Goal: Task Accomplishment & Management: Complete application form

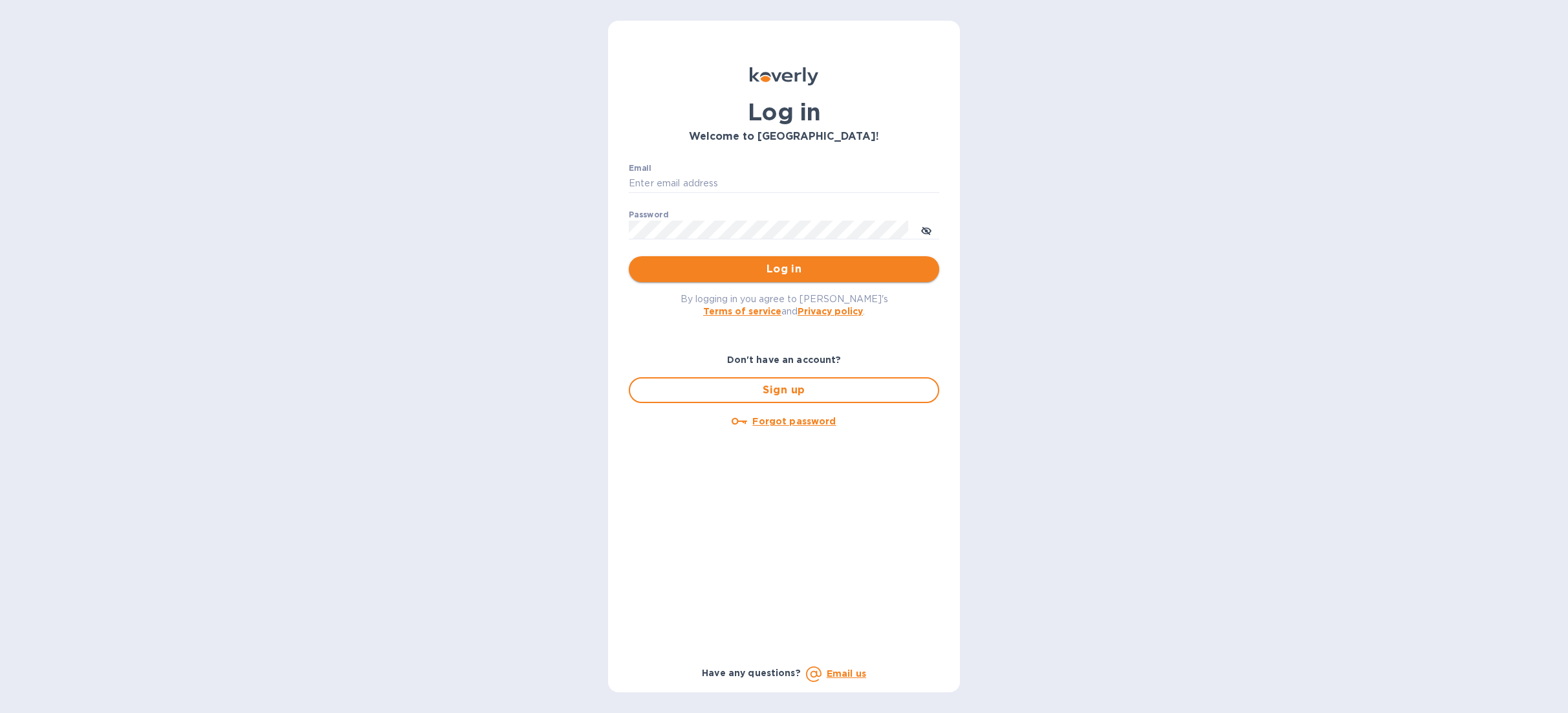
type input "[PERSON_NAME][EMAIL_ADDRESS][DOMAIN_NAME]"
click at [796, 267] on span "Log in" at bounding box center [784, 270] width 289 height 16
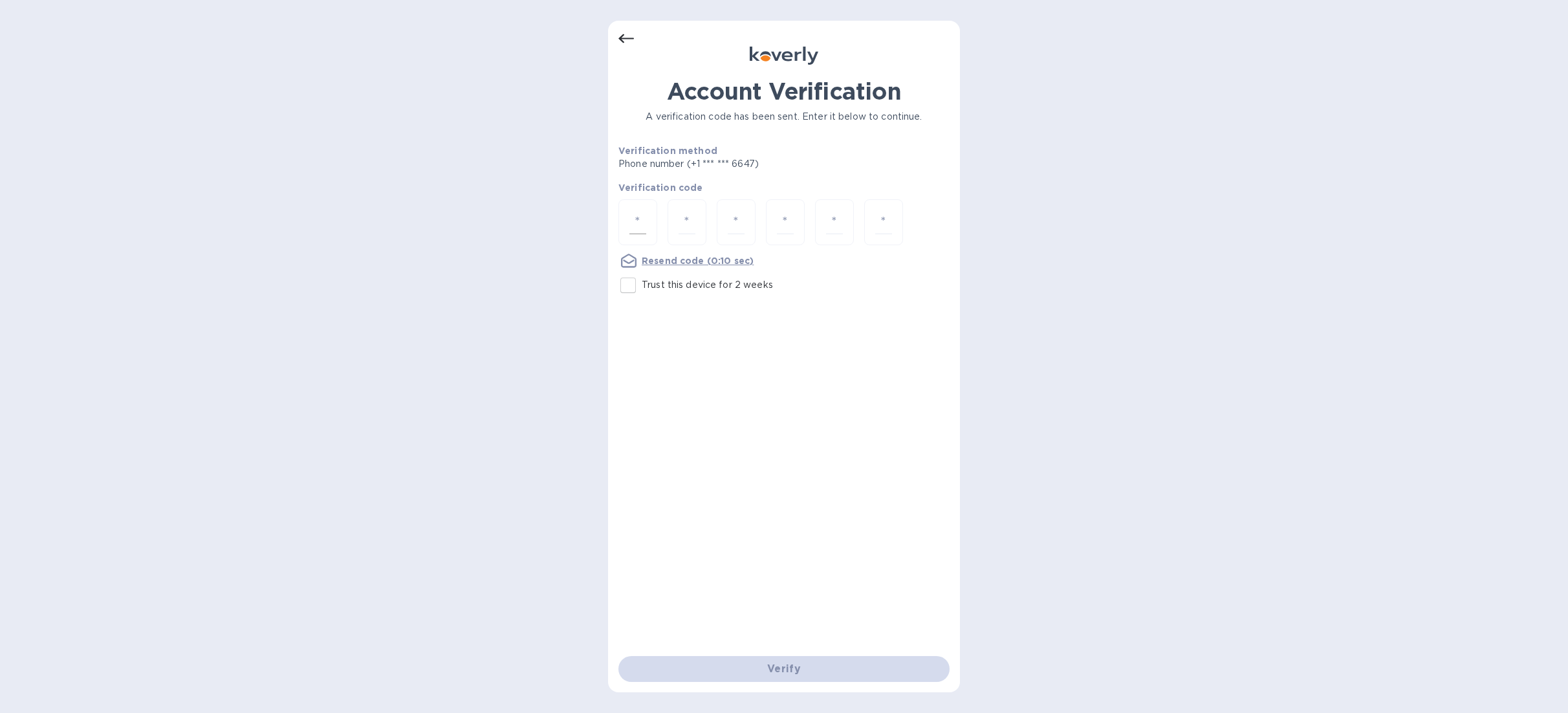
click at [642, 220] on input "number" at bounding box center [638, 222] width 16 height 24
type input "1"
type input "4"
type input "7"
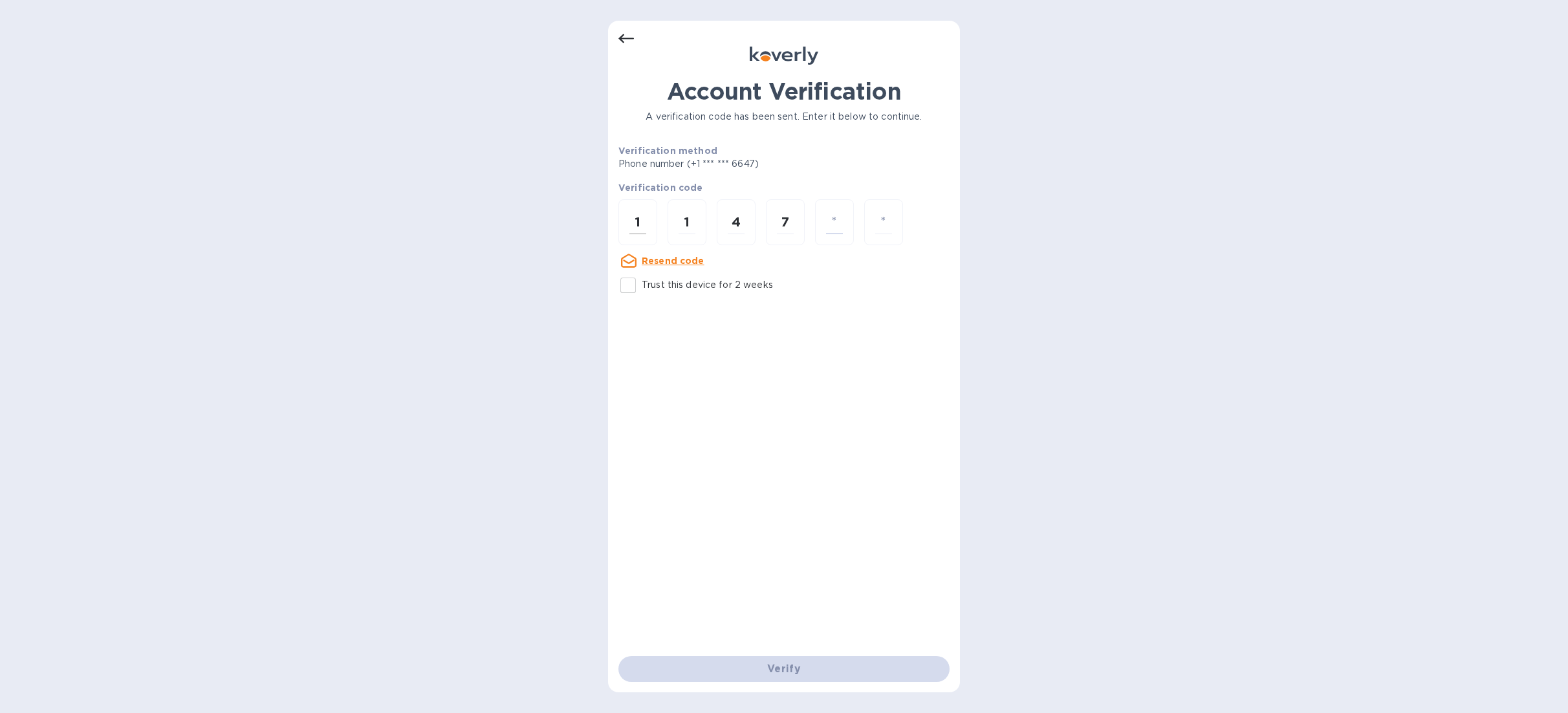
type input "9"
type input "0"
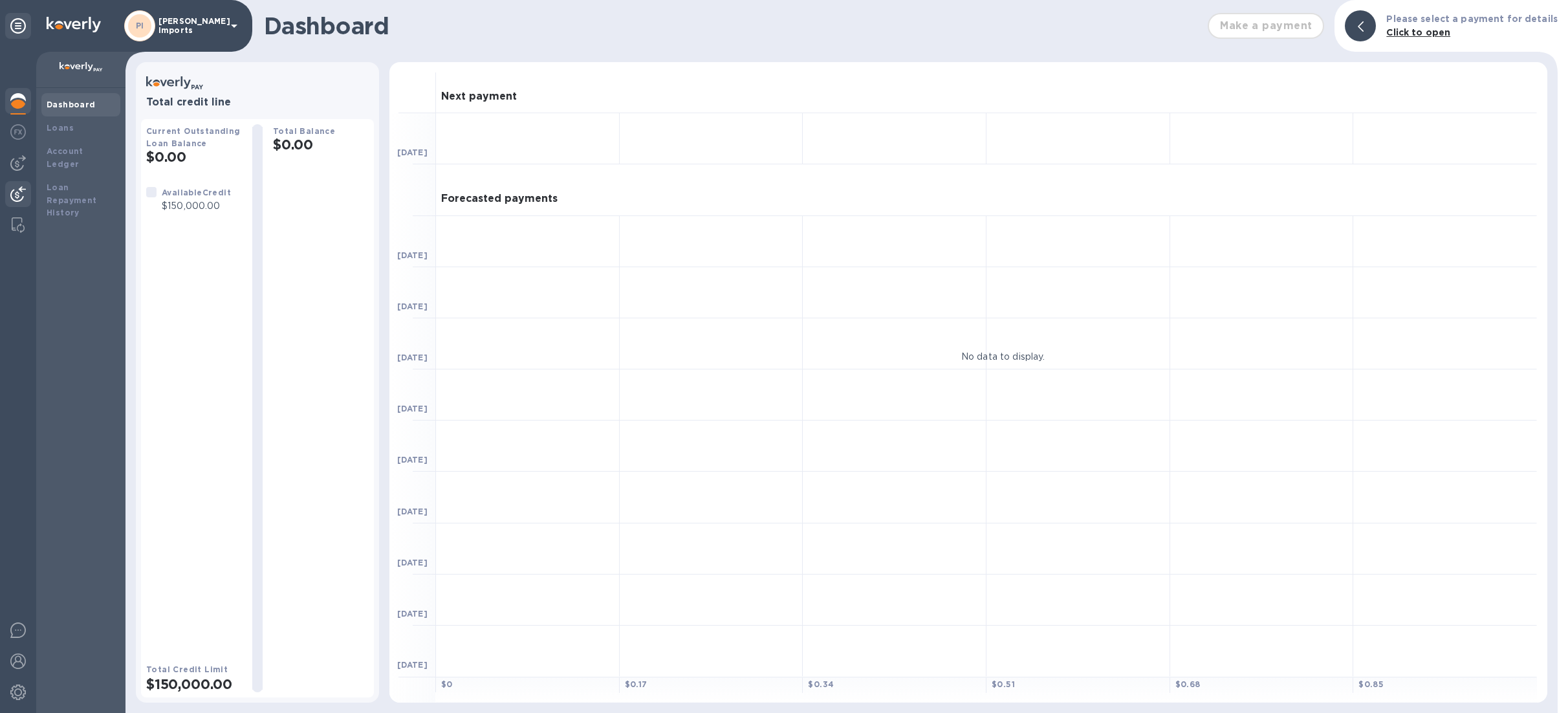
click at [16, 192] on img at bounding box center [18, 194] width 16 height 16
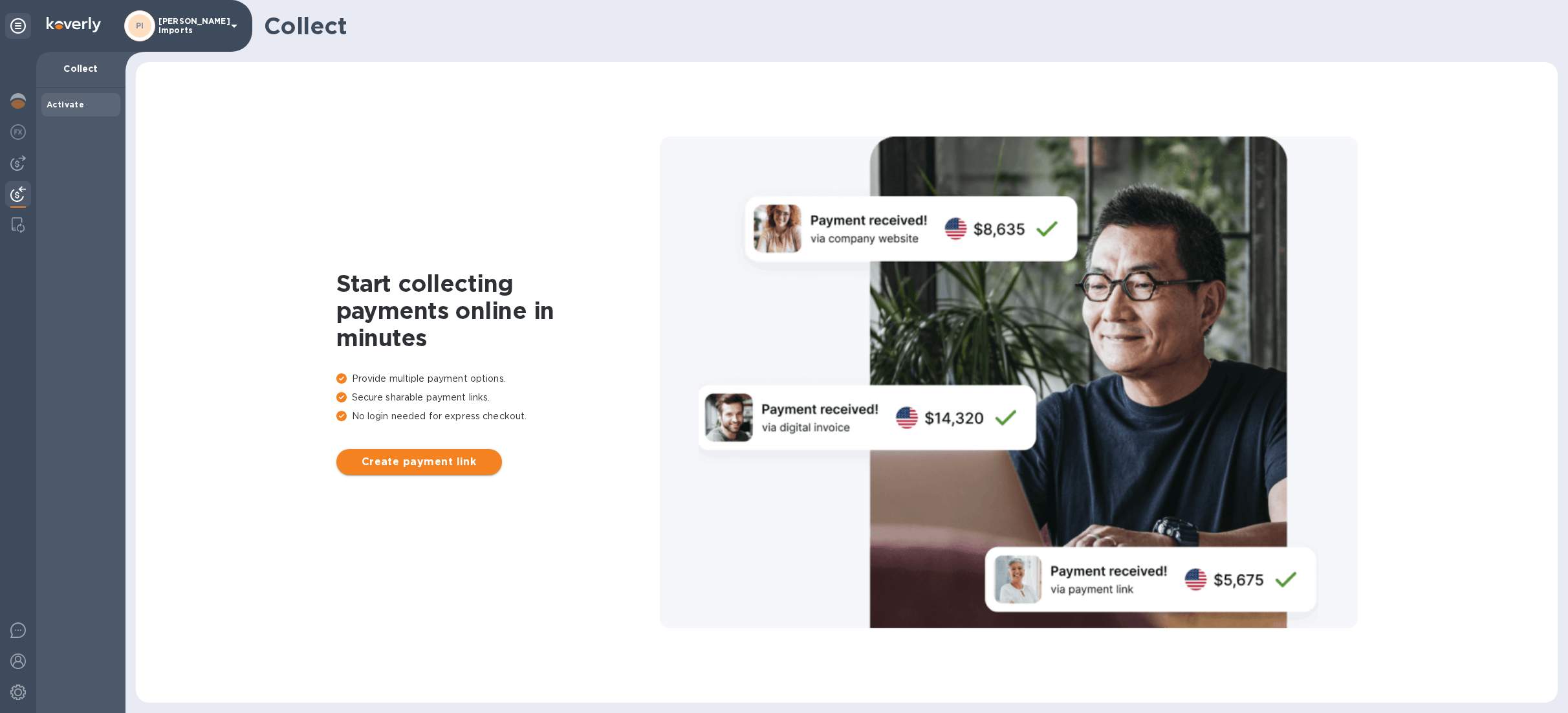
click at [432, 461] on span "Create payment link" at bounding box center [419, 462] width 145 height 16
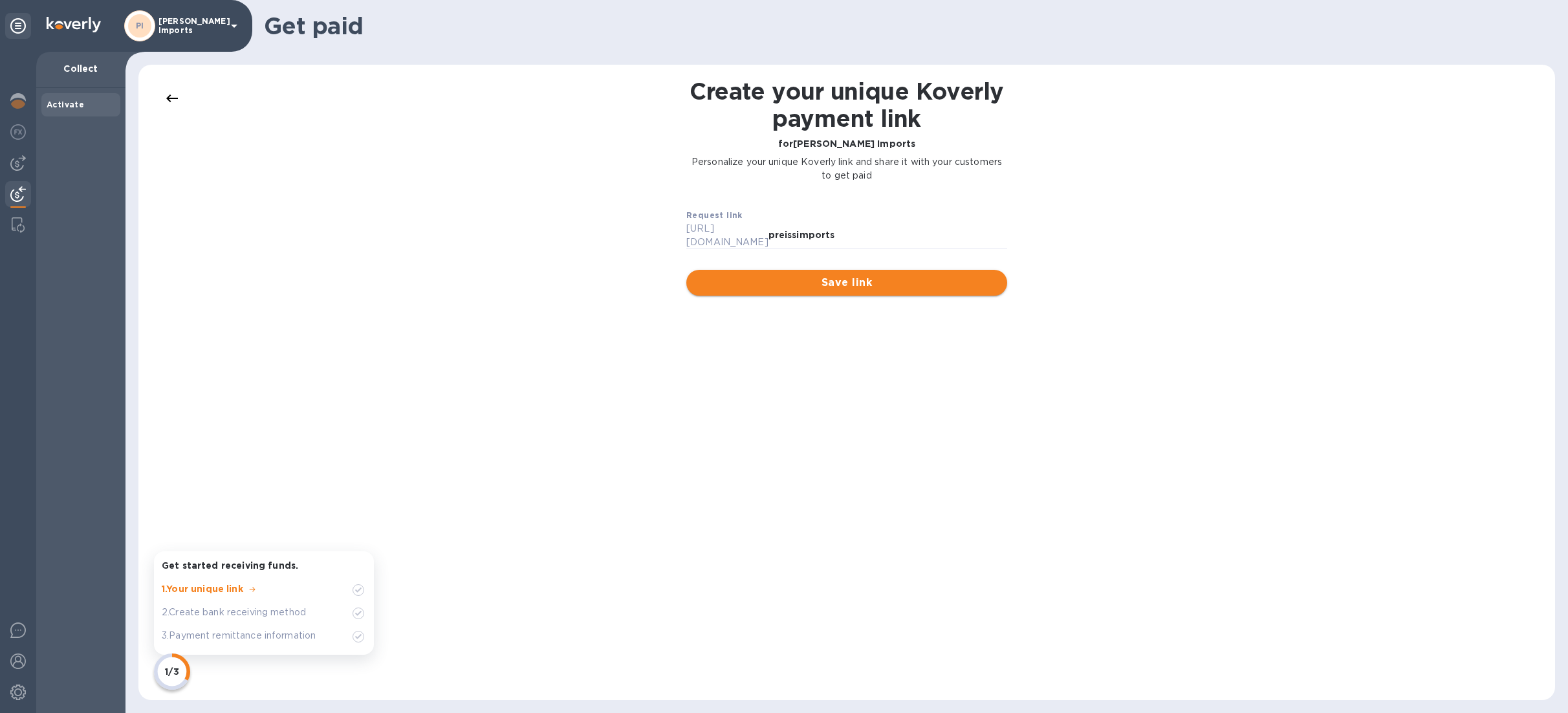
click at [841, 275] on span "Save link" at bounding box center [847, 283] width 300 height 16
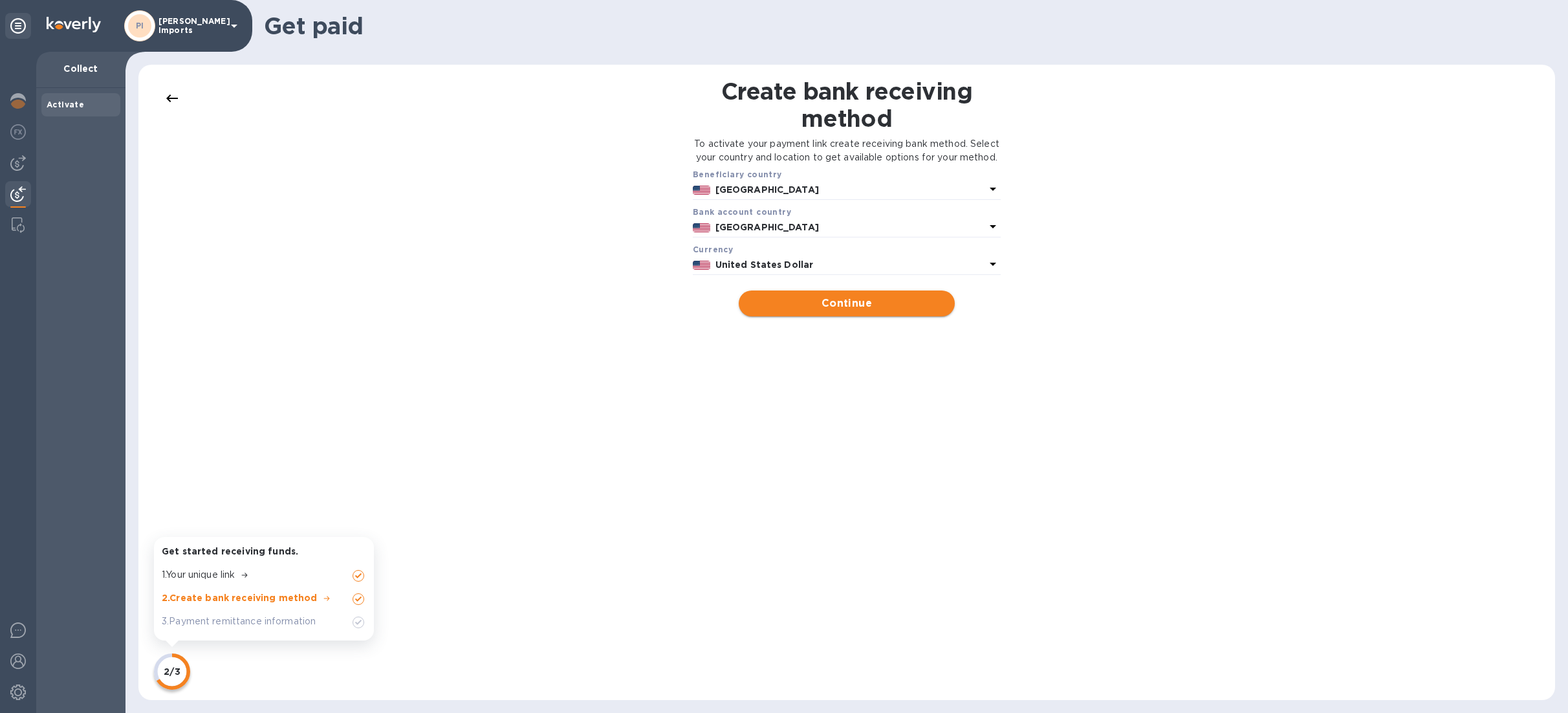
click at [828, 311] on span "Continue" at bounding box center [846, 303] width 194 height 16
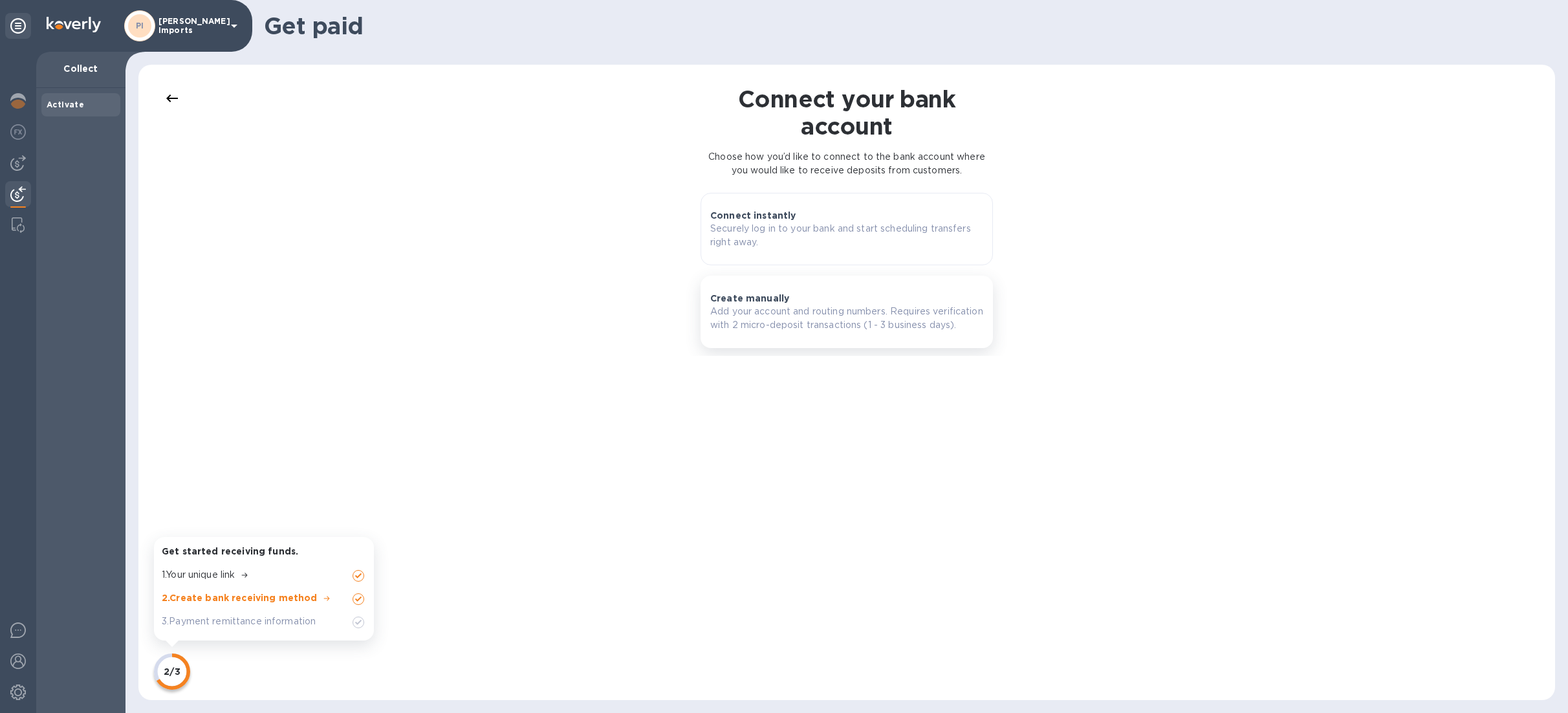
click at [765, 302] on p "Create manually" at bounding box center [749, 298] width 79 height 13
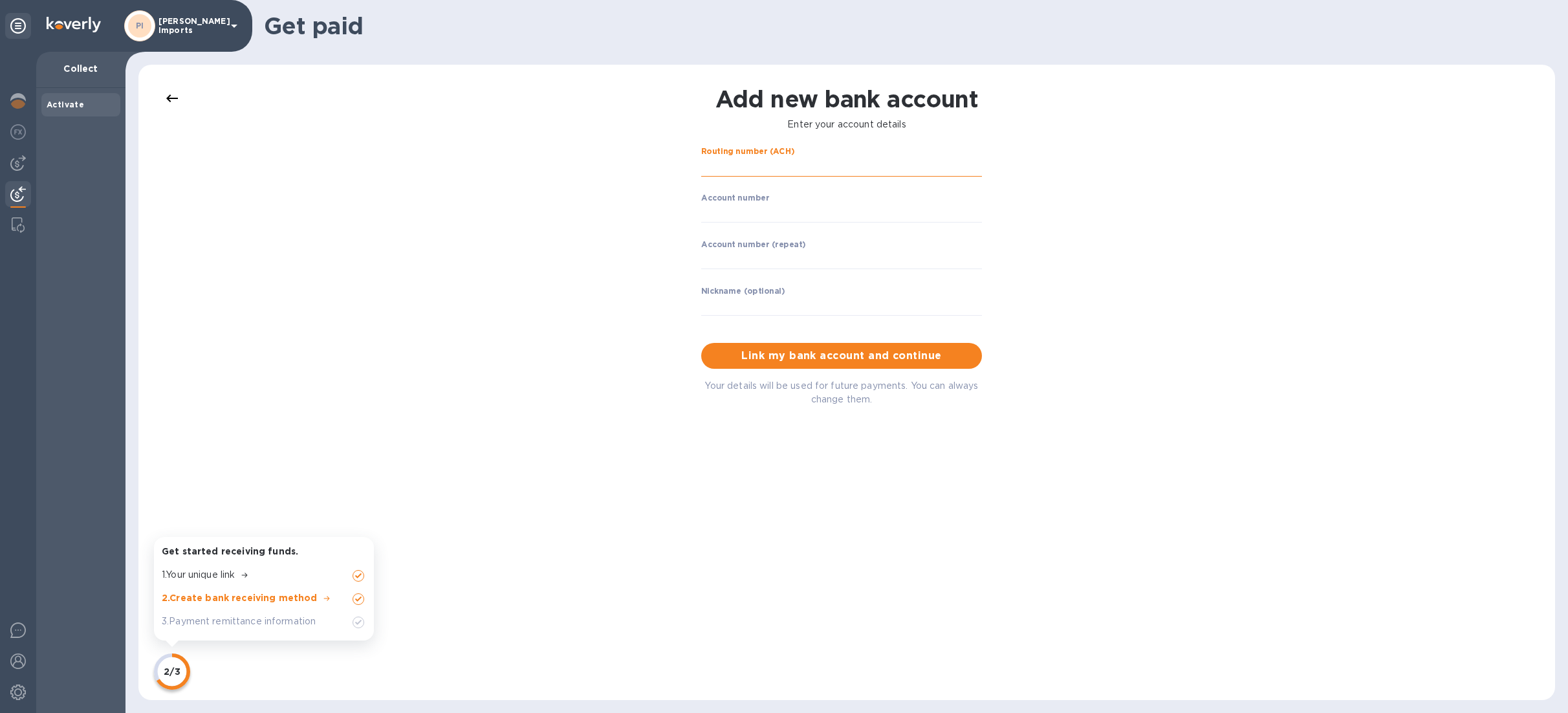
click at [733, 164] on input "string" at bounding box center [841, 167] width 281 height 19
click at [1203, 119] on div "Add new bank account Enter your account details Routing number (ACH) ​ Account …" at bounding box center [847, 382] width 1391 height 609
click at [782, 162] on input "string" at bounding box center [841, 167] width 281 height 19
click at [782, 169] on input "string" at bounding box center [841, 167] width 281 height 19
click at [701, 169] on input "string" at bounding box center [841, 167] width 281 height 19
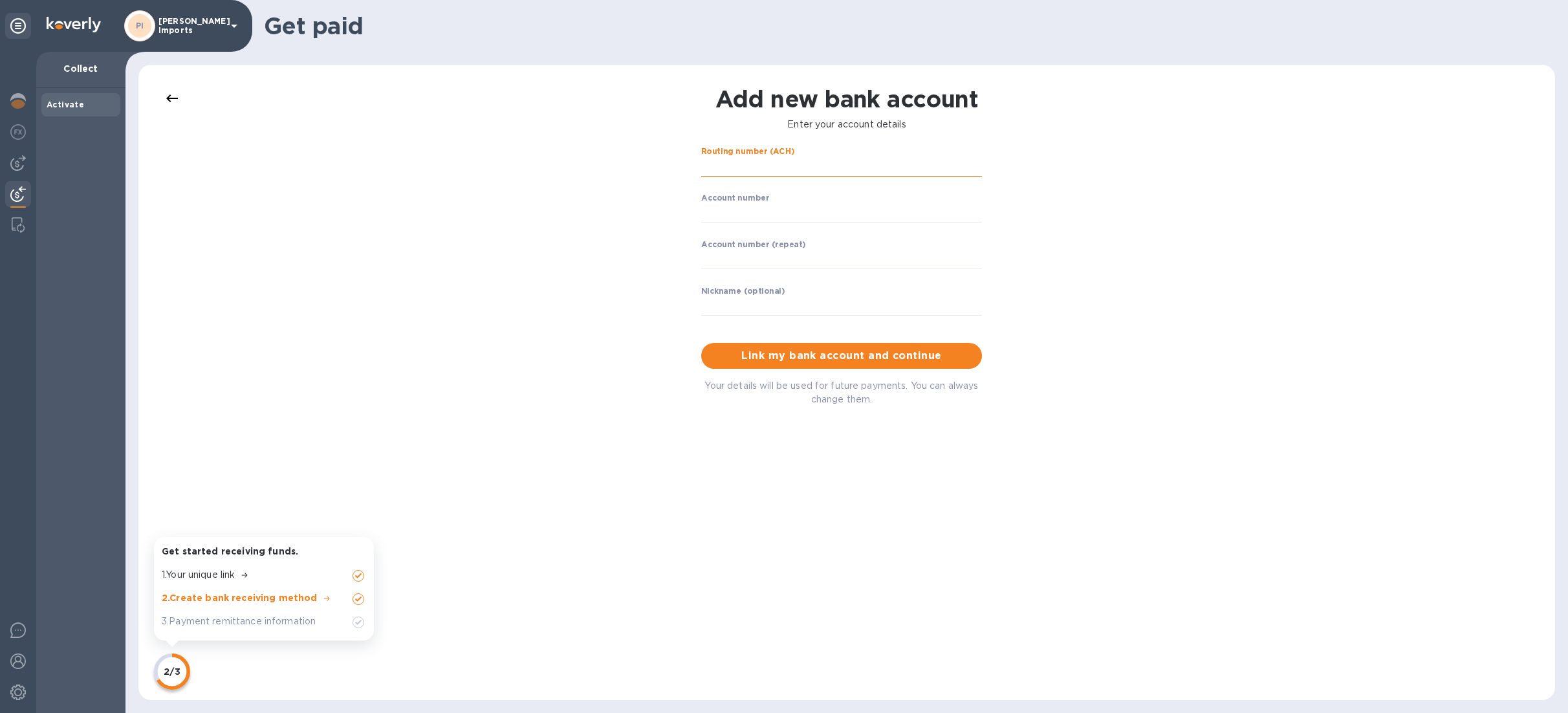
click at [717, 164] on input "string" at bounding box center [841, 167] width 281 height 19
type input "322271627"
click at [736, 206] on input "string" at bounding box center [841, 213] width 281 height 19
type input "3873975313"
click at [748, 265] on input "string" at bounding box center [841, 258] width 281 height 19
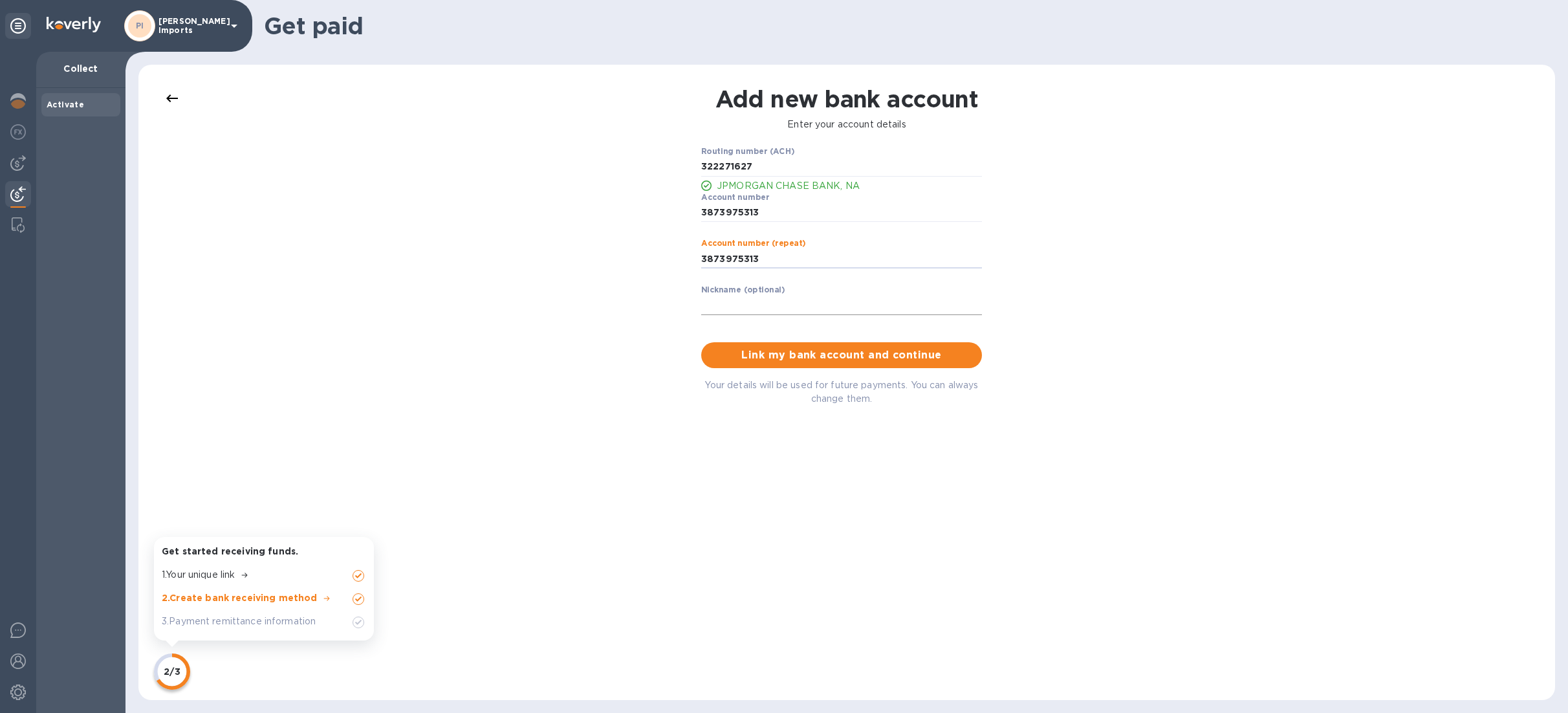
type input "3873975313"
click at [756, 306] on input "text" at bounding box center [841, 305] width 281 height 19
type input "Chase 5313"
click at [835, 356] on span "Link my bank account and continue" at bounding box center [841, 355] width 260 height 16
drag, startPoint x: 767, startPoint y: 308, endPoint x: 681, endPoint y: 301, distance: 86.3
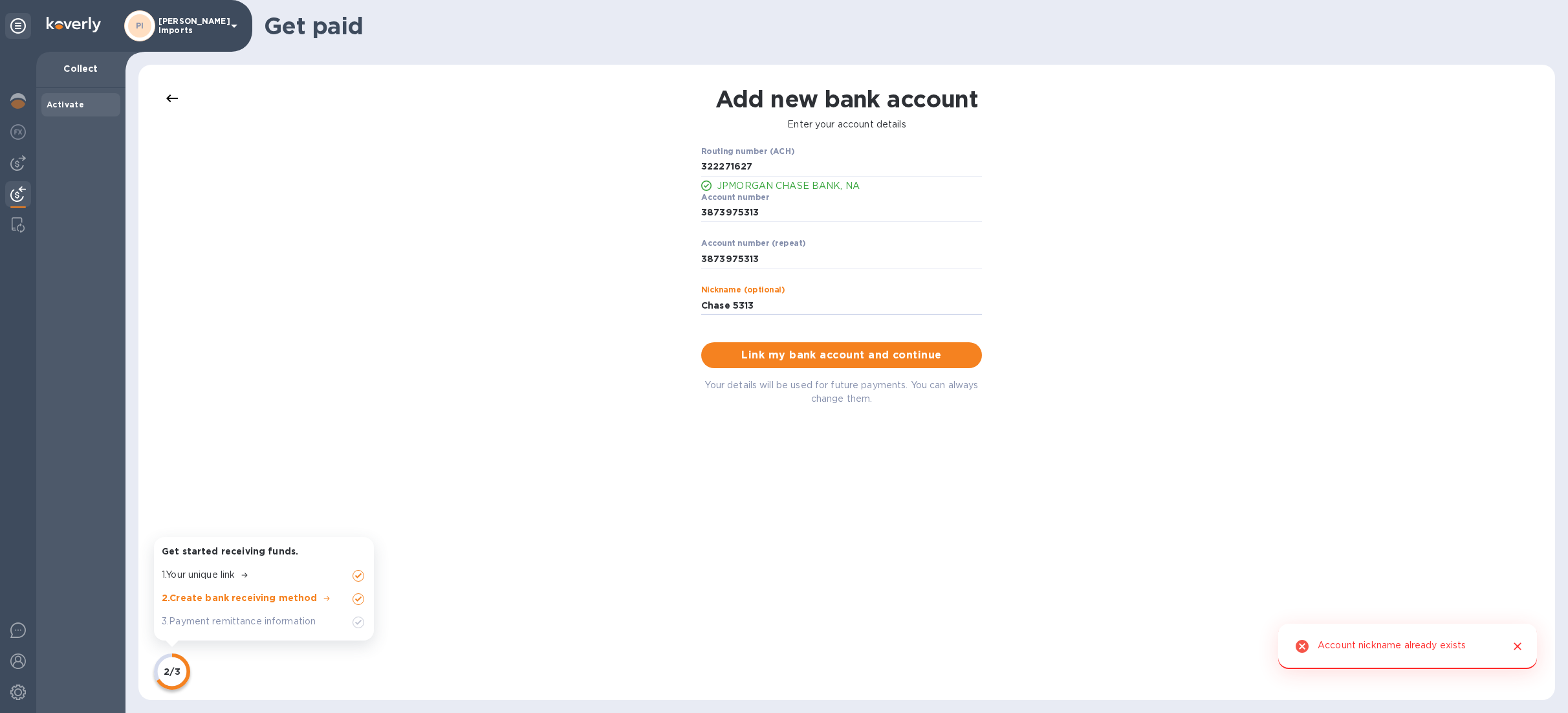
click at [681, 301] on div "Add new bank account Enter your account details Routing number (ACH) JPMORGAN C…" at bounding box center [847, 382] width 1391 height 609
click at [787, 350] on span "Link my bank account and continue" at bounding box center [841, 355] width 260 height 16
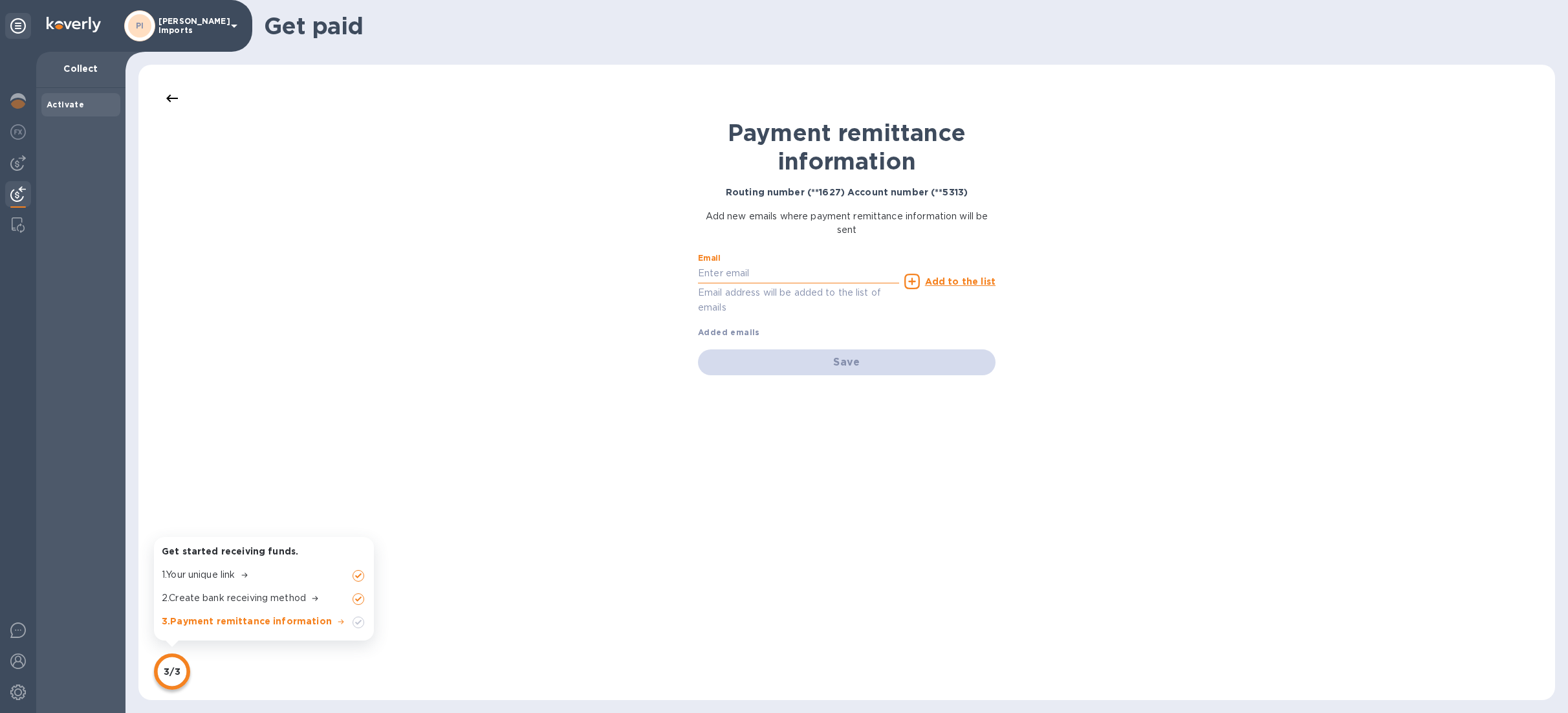
click at [738, 272] on input "text" at bounding box center [798, 274] width 201 height 19
type input "receivables@preissimports.com"
click at [938, 279] on u "Add to the list" at bounding box center [961, 282] width 71 height 10
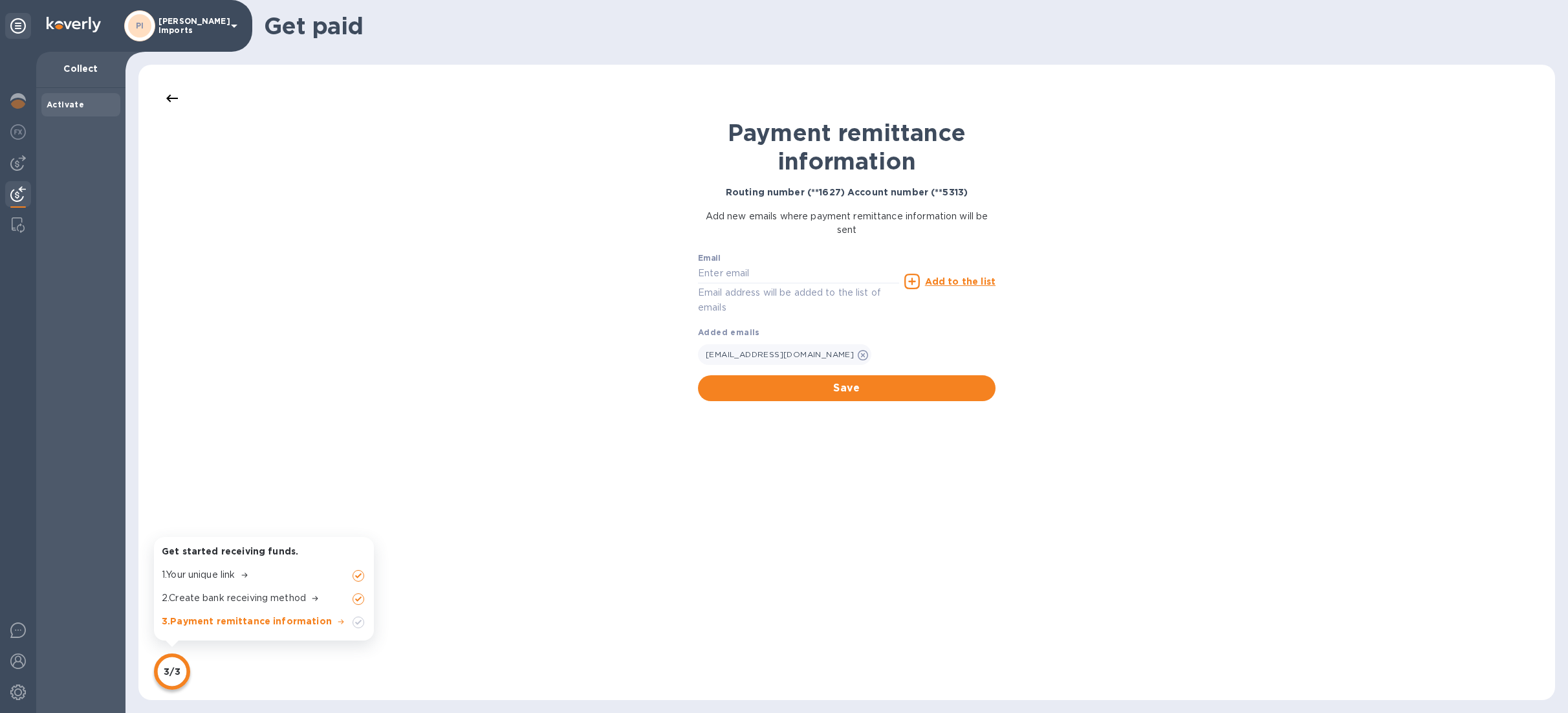
click at [876, 380] on span "Save" at bounding box center [847, 388] width 277 height 16
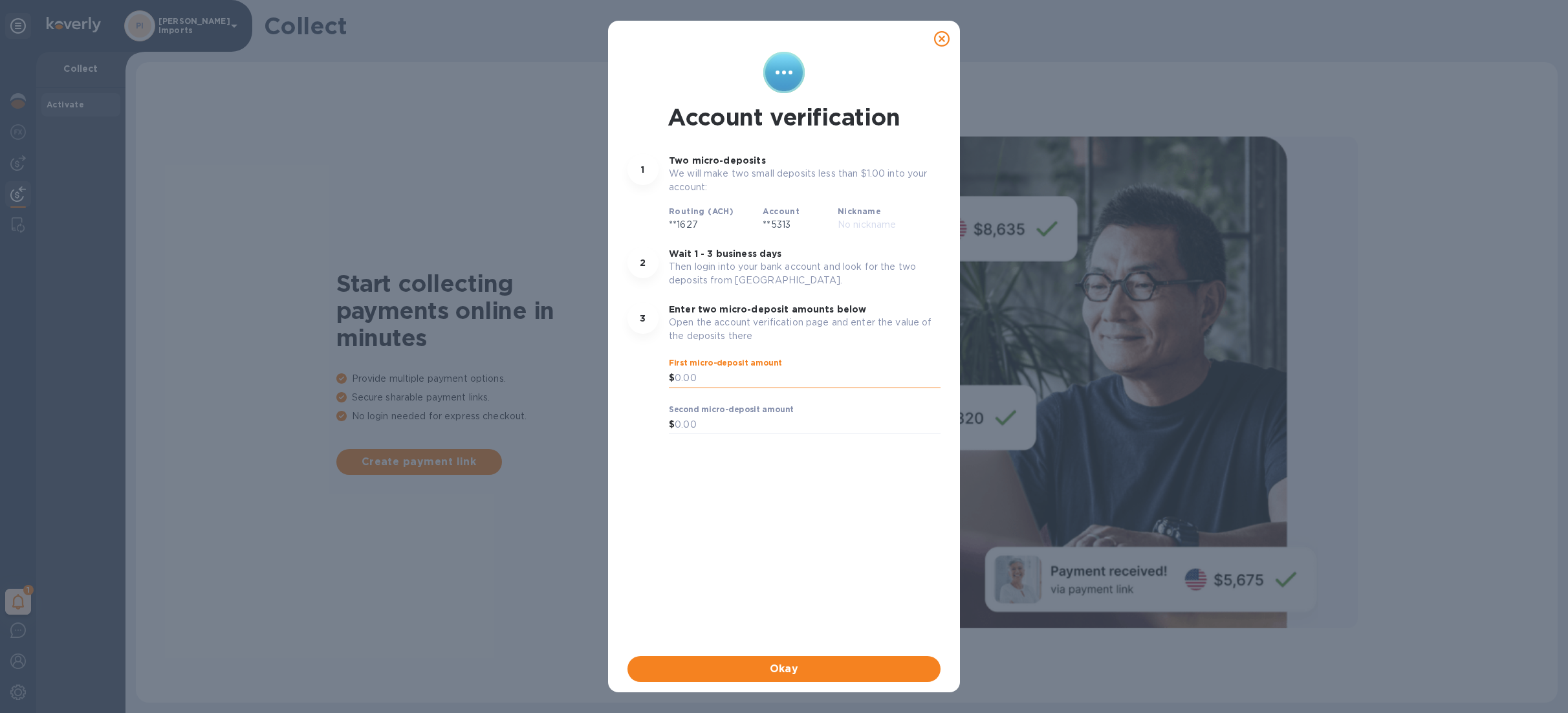
click at [692, 379] on input "text" at bounding box center [808, 379] width 266 height 19
drag, startPoint x: 692, startPoint y: 379, endPoint x: 701, endPoint y: 378, distance: 9.1
click at [701, 378] on input "text" at bounding box center [808, 379] width 266 height 19
click at [707, 377] on input "text" at bounding box center [808, 379] width 266 height 19
drag, startPoint x: 701, startPoint y: 377, endPoint x: 694, endPoint y: 377, distance: 7.0
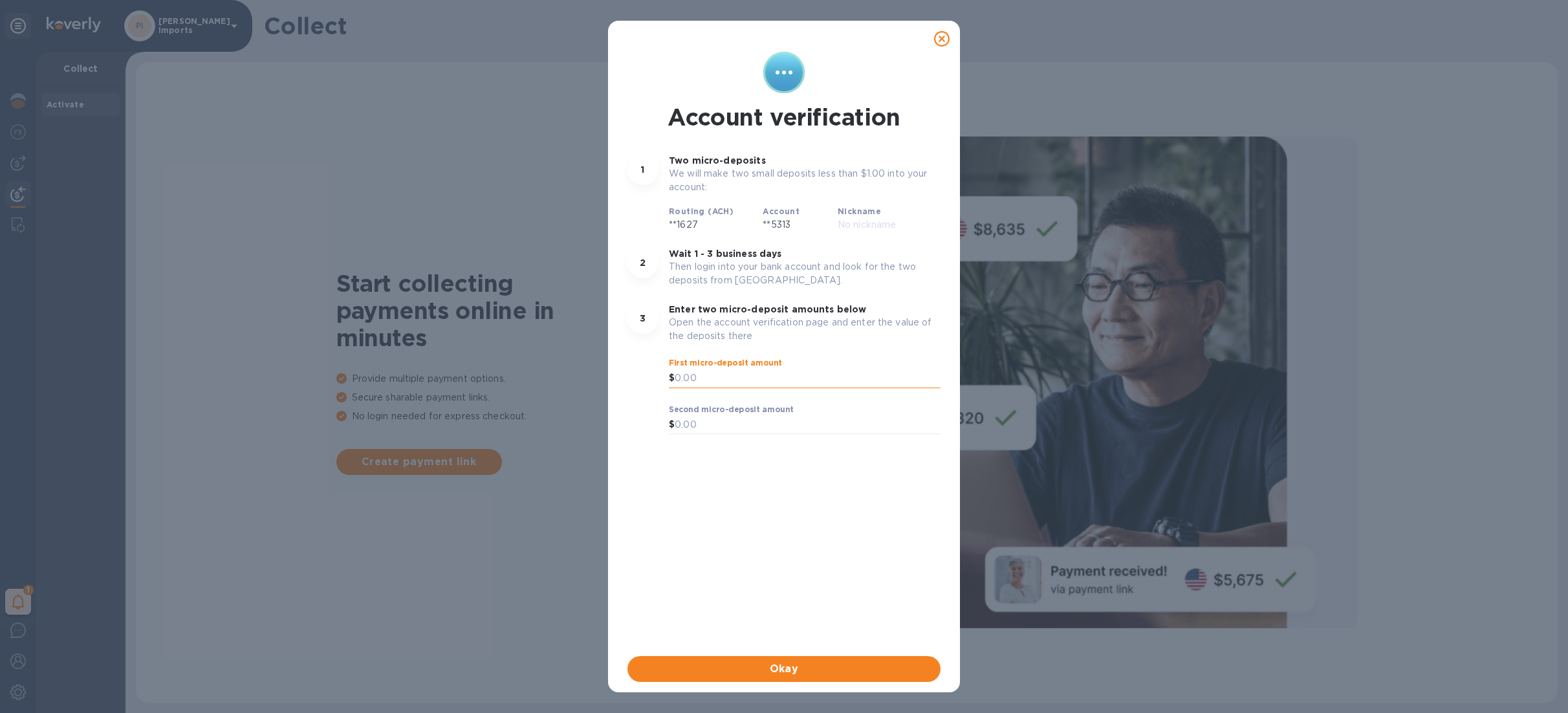
click at [694, 377] on input "text" at bounding box center [808, 379] width 266 height 19
type input "0.01"
click at [710, 429] on input "text" at bounding box center [808, 425] width 266 height 19
click at [854, 666] on span "Okay" at bounding box center [784, 669] width 292 height 16
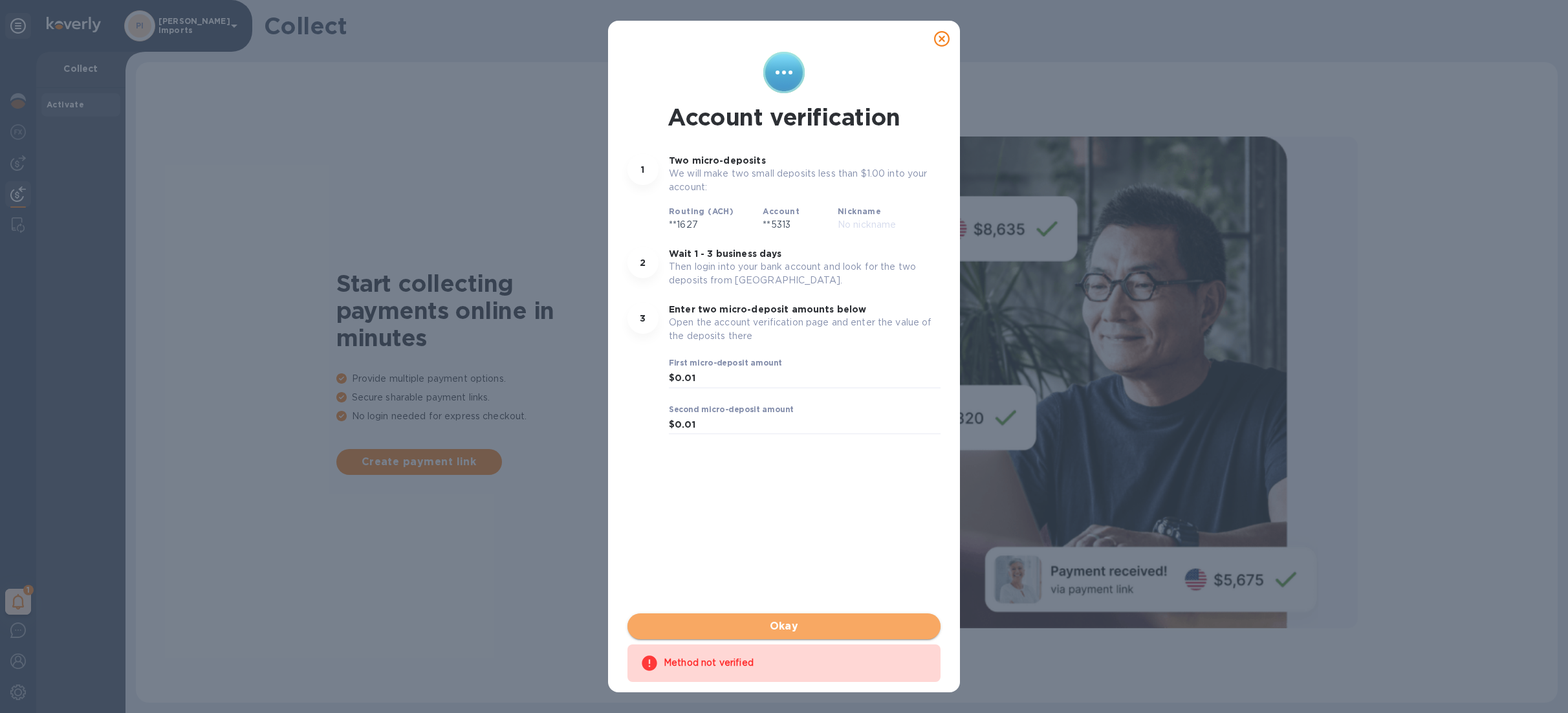
click at [811, 625] on span "Okay" at bounding box center [784, 627] width 292 height 16
click at [808, 625] on span "Done" at bounding box center [784, 627] width 292 height 16
click at [699, 420] on input "0.01" at bounding box center [808, 425] width 266 height 19
click at [691, 423] on input "0.01" at bounding box center [808, 425] width 266 height 19
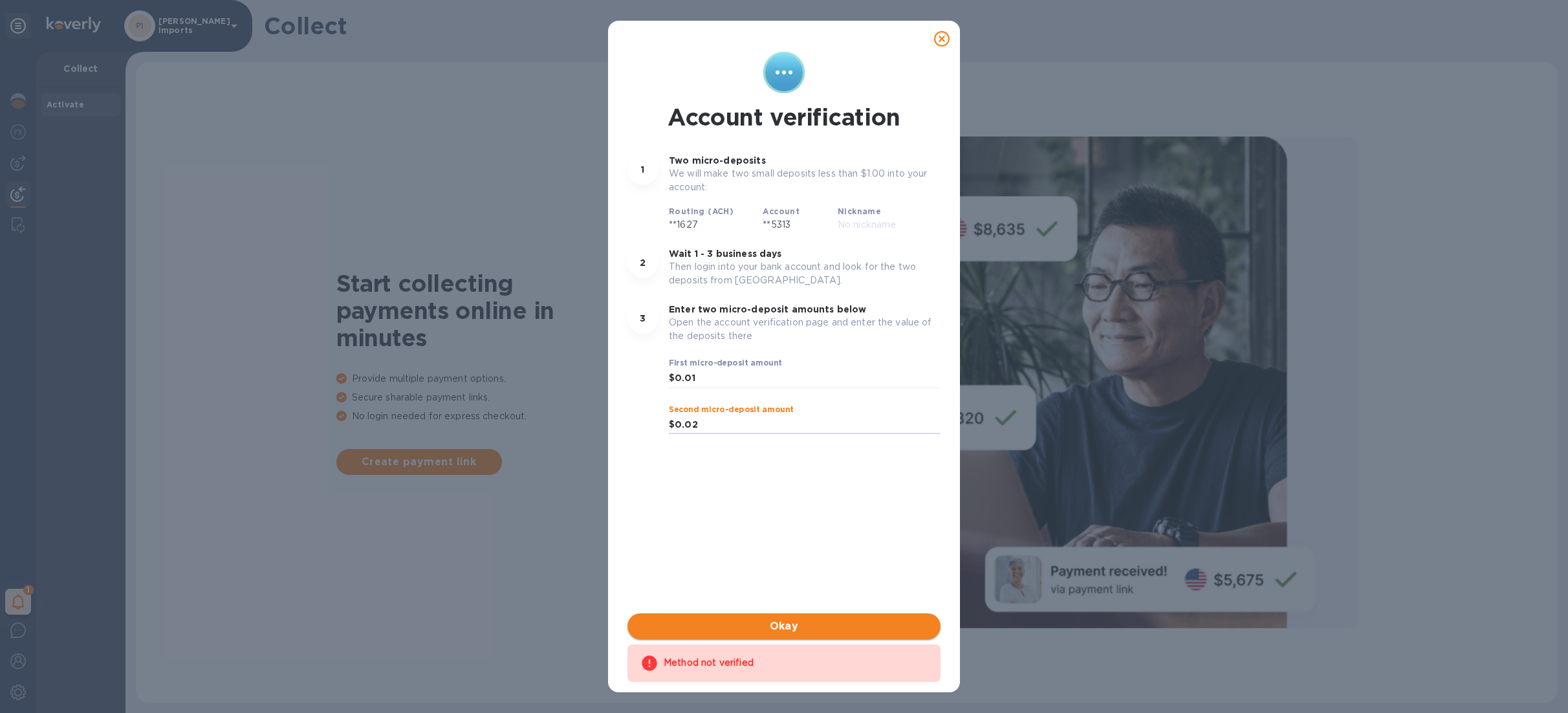
type input "0.02"
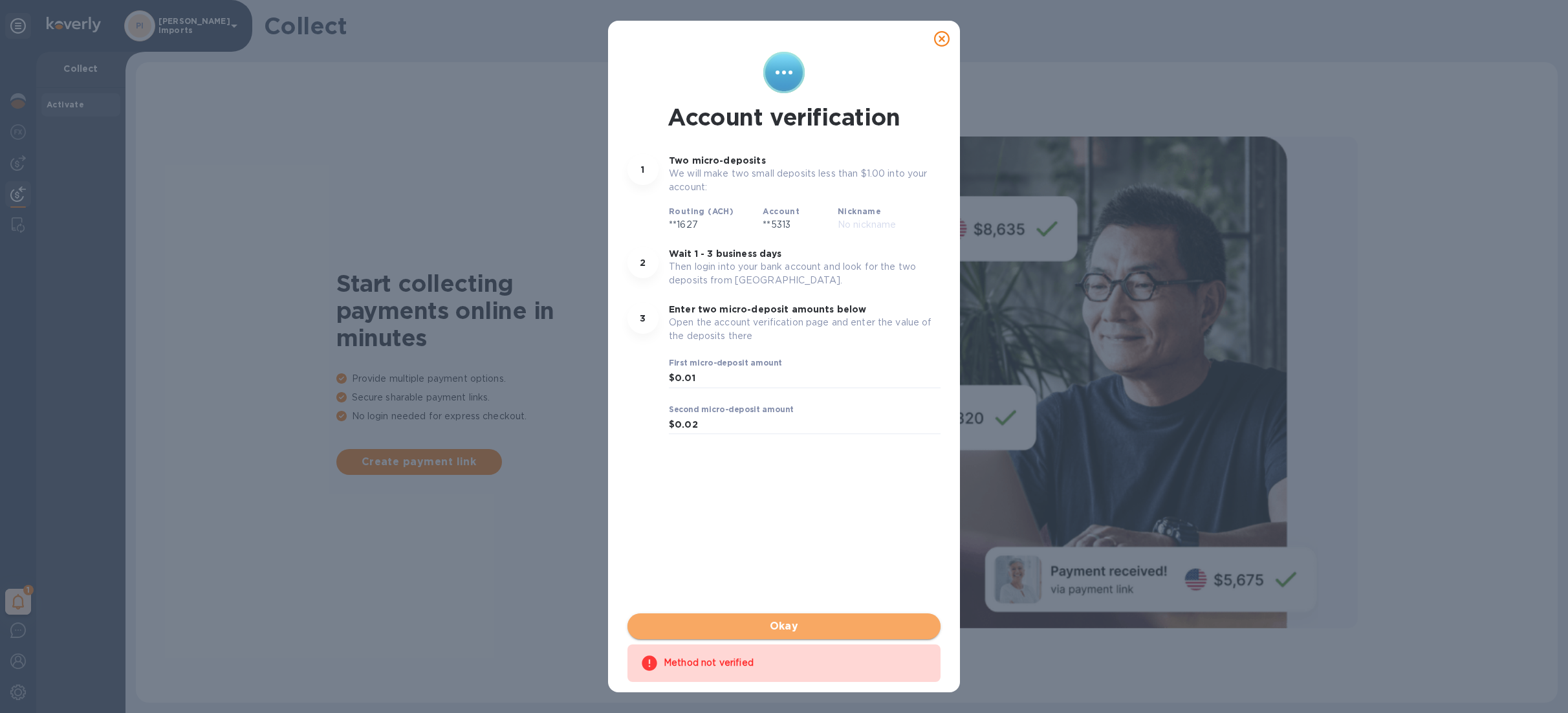
click at [821, 622] on span "Okay" at bounding box center [784, 627] width 292 height 16
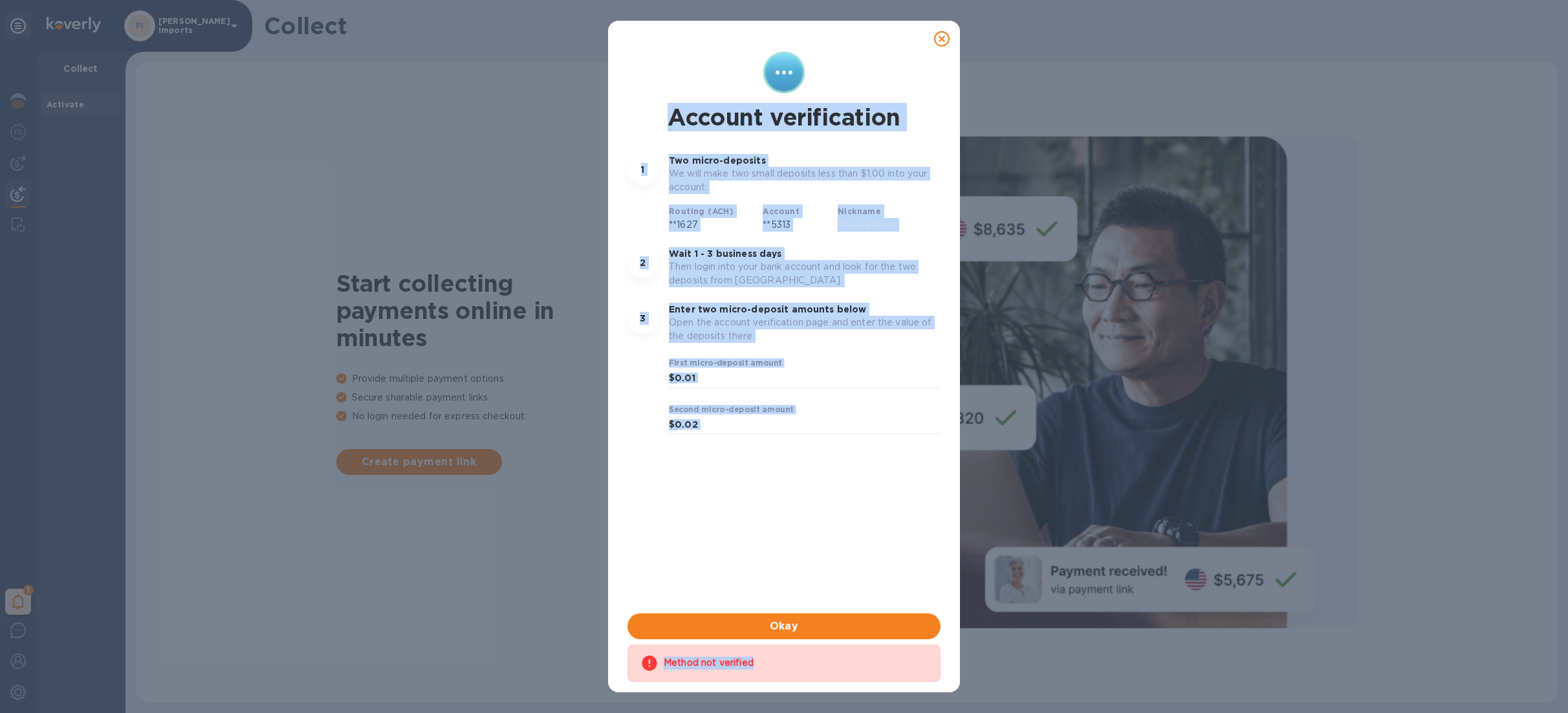
drag, startPoint x: 645, startPoint y: 42, endPoint x: 823, endPoint y: 704, distance: 685.5
click at [823, 704] on div "Account verification 1 Two micro-deposits We will make two small deposits less …" at bounding box center [784, 356] width 1568 height 713
click at [805, 512] on div "Account verification 1 Two micro-deposits We will make two small deposits less …" at bounding box center [784, 330] width 318 height 562
click at [787, 630] on span "Okay" at bounding box center [784, 627] width 292 height 16
click at [756, 550] on div "Account verification 1 Two micro-deposits We will make two small deposits less …" at bounding box center [784, 330] width 318 height 562
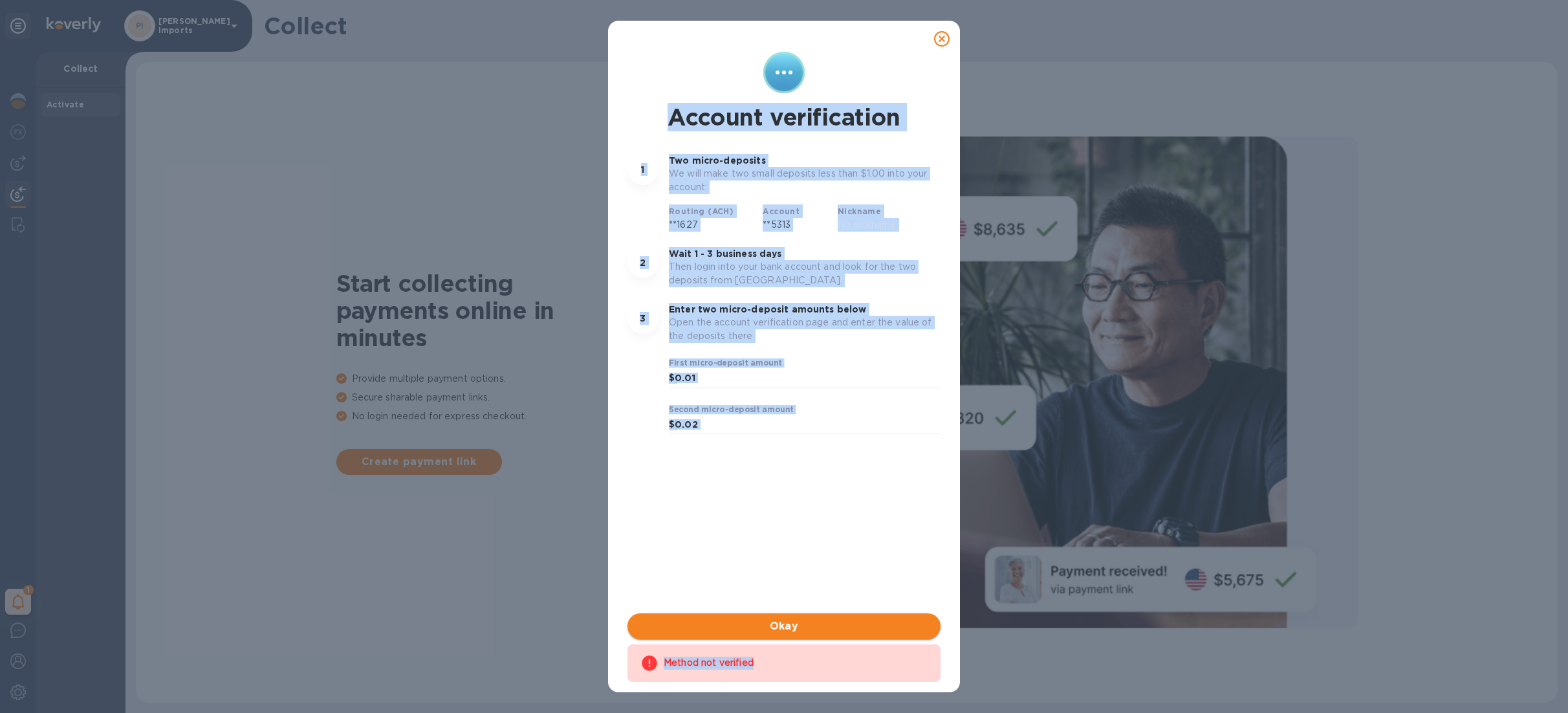
click at [810, 629] on span "Okay" at bounding box center [784, 627] width 292 height 16
click at [697, 378] on input "0.01" at bounding box center [808, 379] width 266 height 19
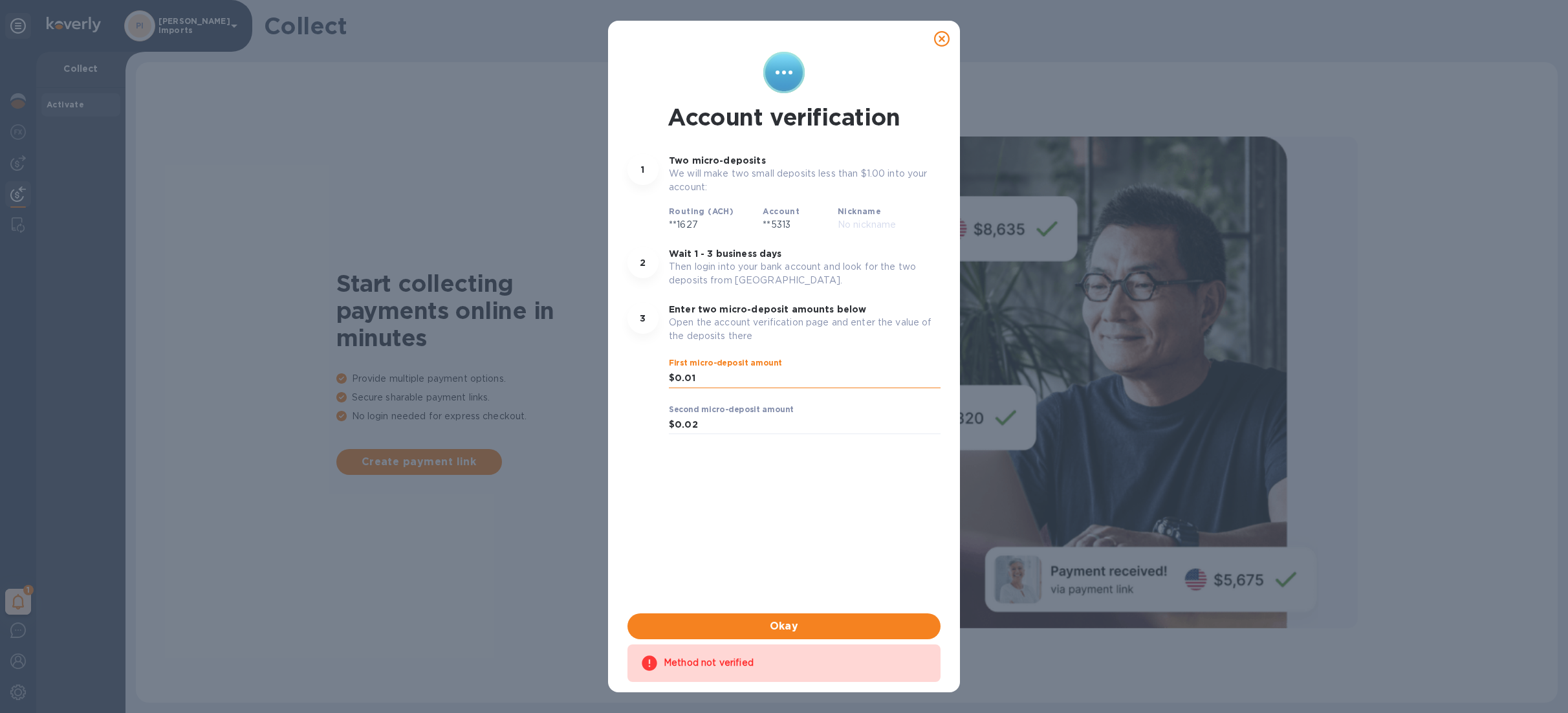
drag, startPoint x: 697, startPoint y: 378, endPoint x: 684, endPoint y: 379, distance: 13.0
click at [684, 379] on input "0.01" at bounding box center [808, 379] width 266 height 19
type input "0.50"
drag, startPoint x: 701, startPoint y: 428, endPoint x: 684, endPoint y: 426, distance: 17.1
click at [684, 426] on input "0.02" at bounding box center [808, 425] width 266 height 19
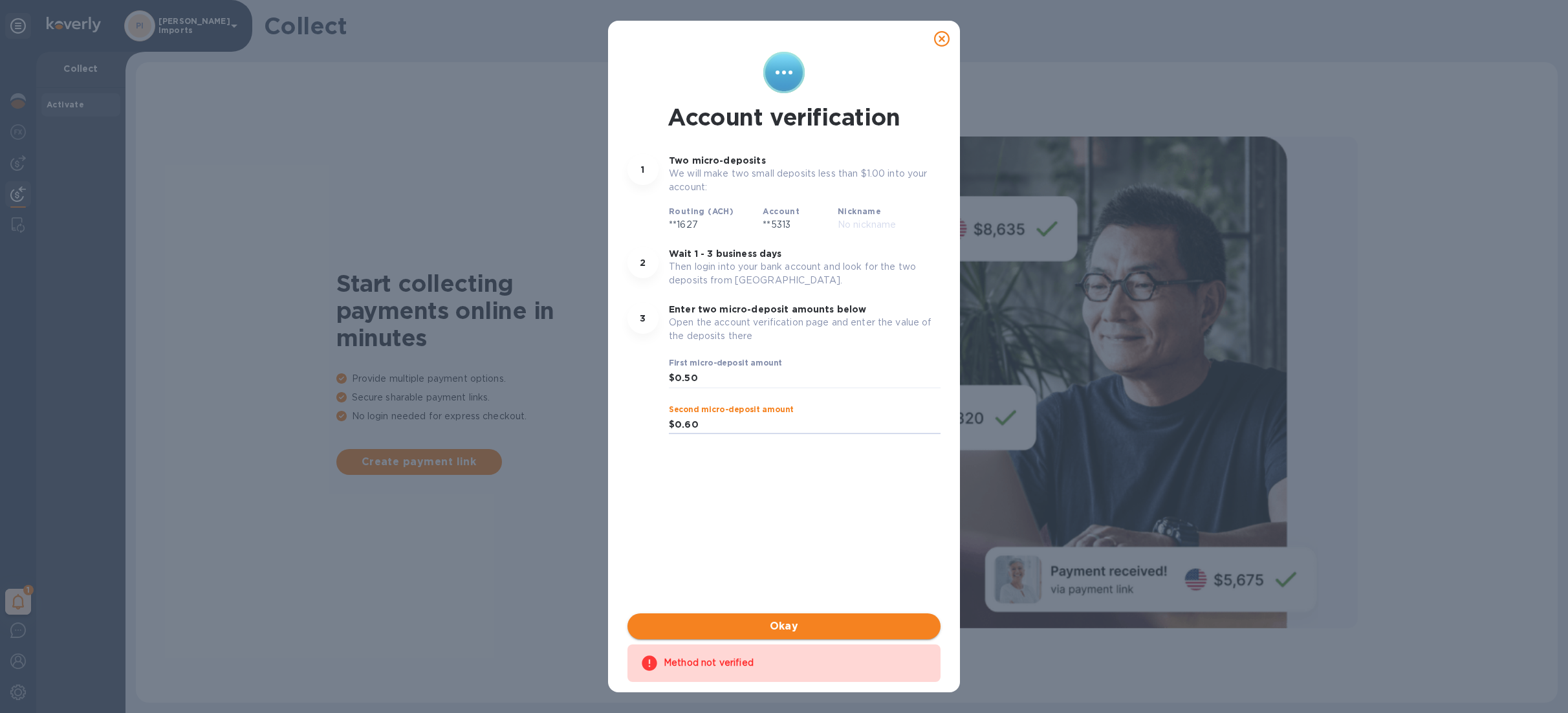
type input "0.60"
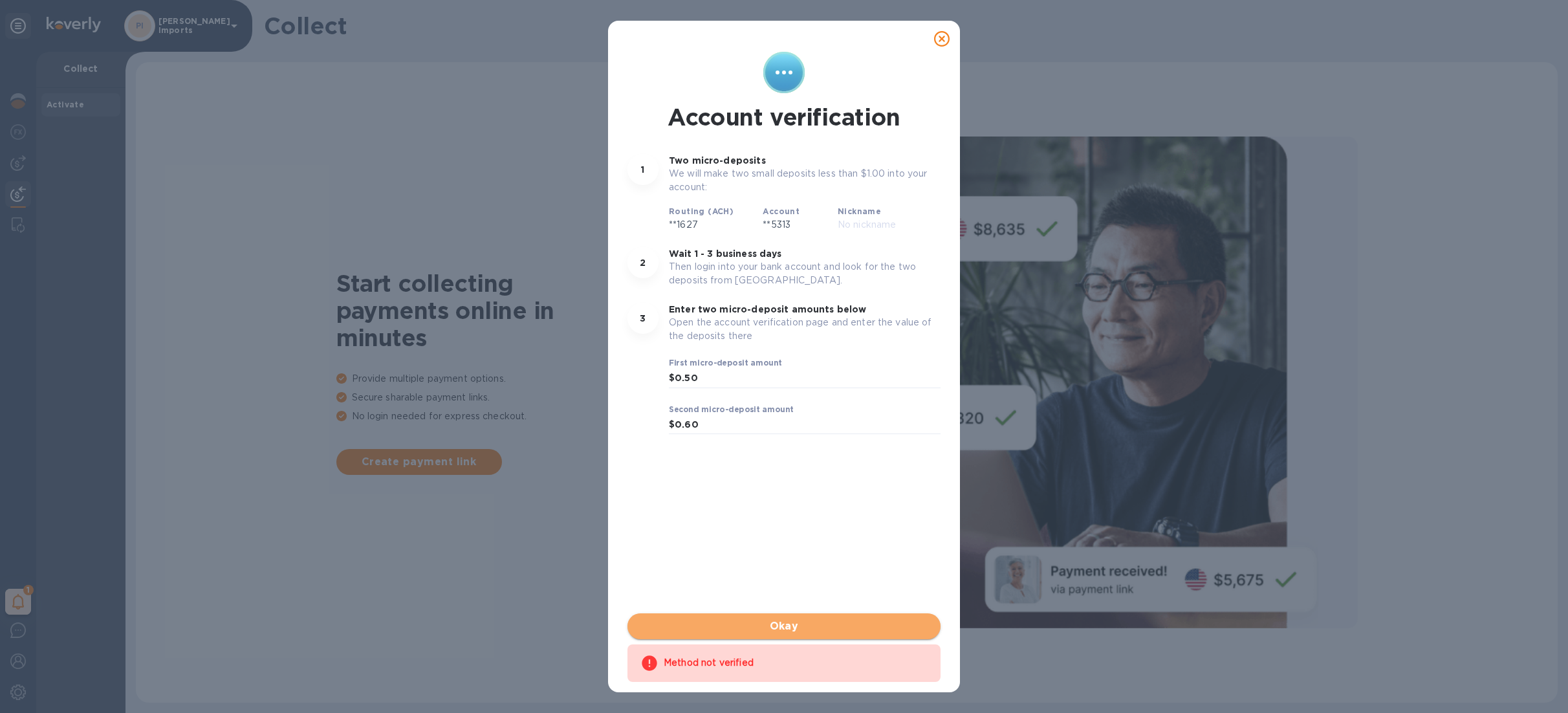
click at [792, 625] on span "Okay" at bounding box center [784, 627] width 292 height 16
click at [792, 625] on span "Done" at bounding box center [784, 627] width 29 height 16
click at [944, 42] on icon at bounding box center [942, 39] width 16 height 16
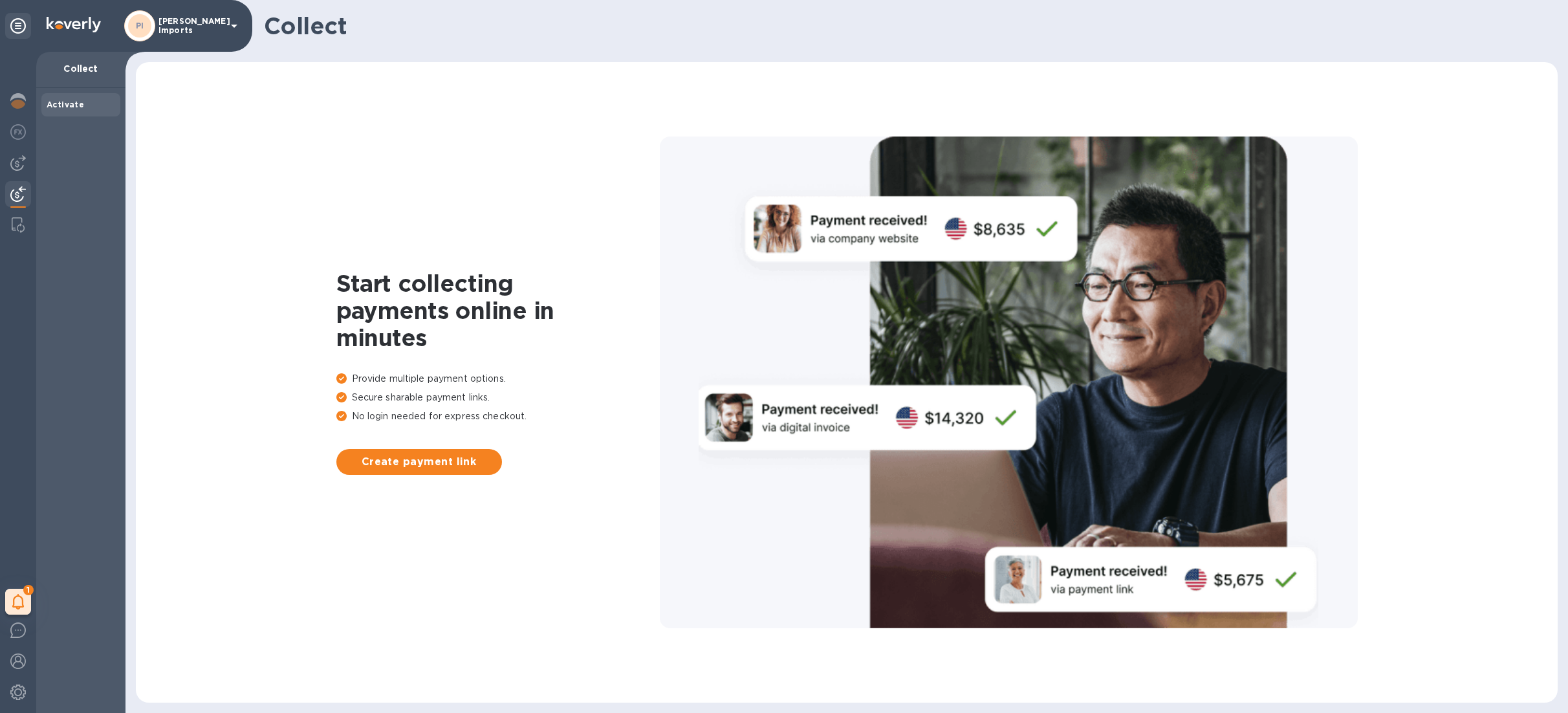
click at [16, 190] on img at bounding box center [18, 194] width 16 height 16
click at [19, 194] on img at bounding box center [18, 194] width 16 height 16
click at [14, 166] on img at bounding box center [18, 163] width 16 height 16
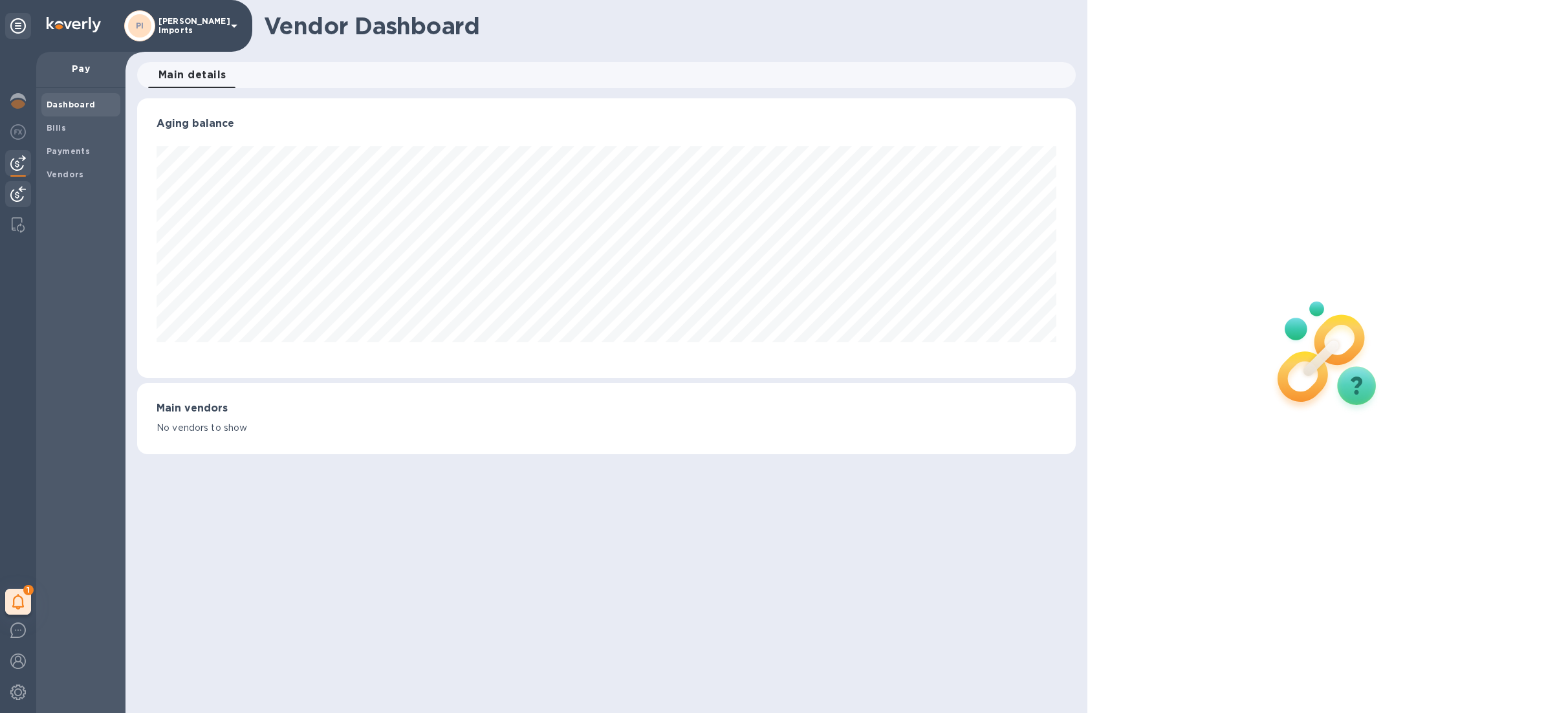
scroll to position [279, 938]
click at [18, 189] on img at bounding box center [18, 194] width 16 height 16
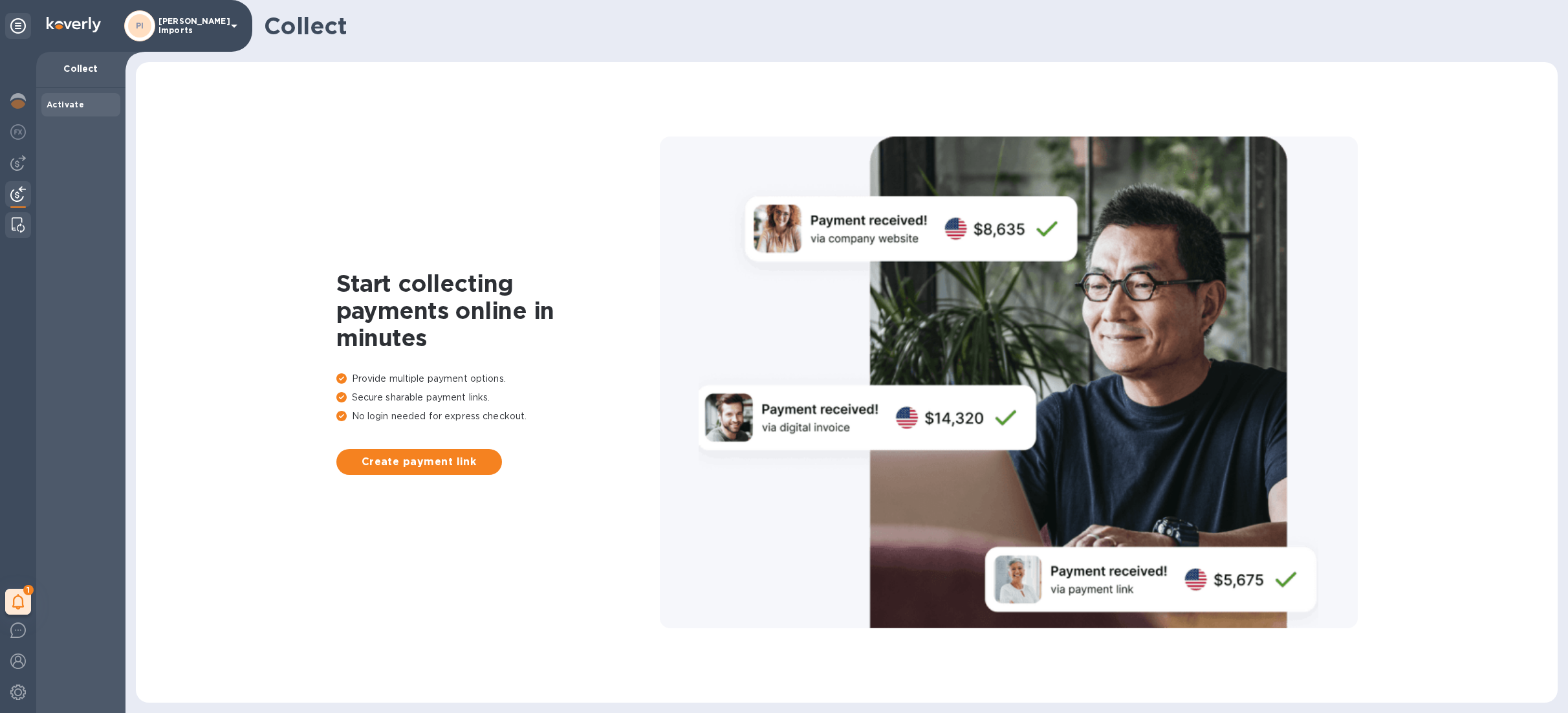
click at [11, 221] on img at bounding box center [17, 226] width 13 height 16
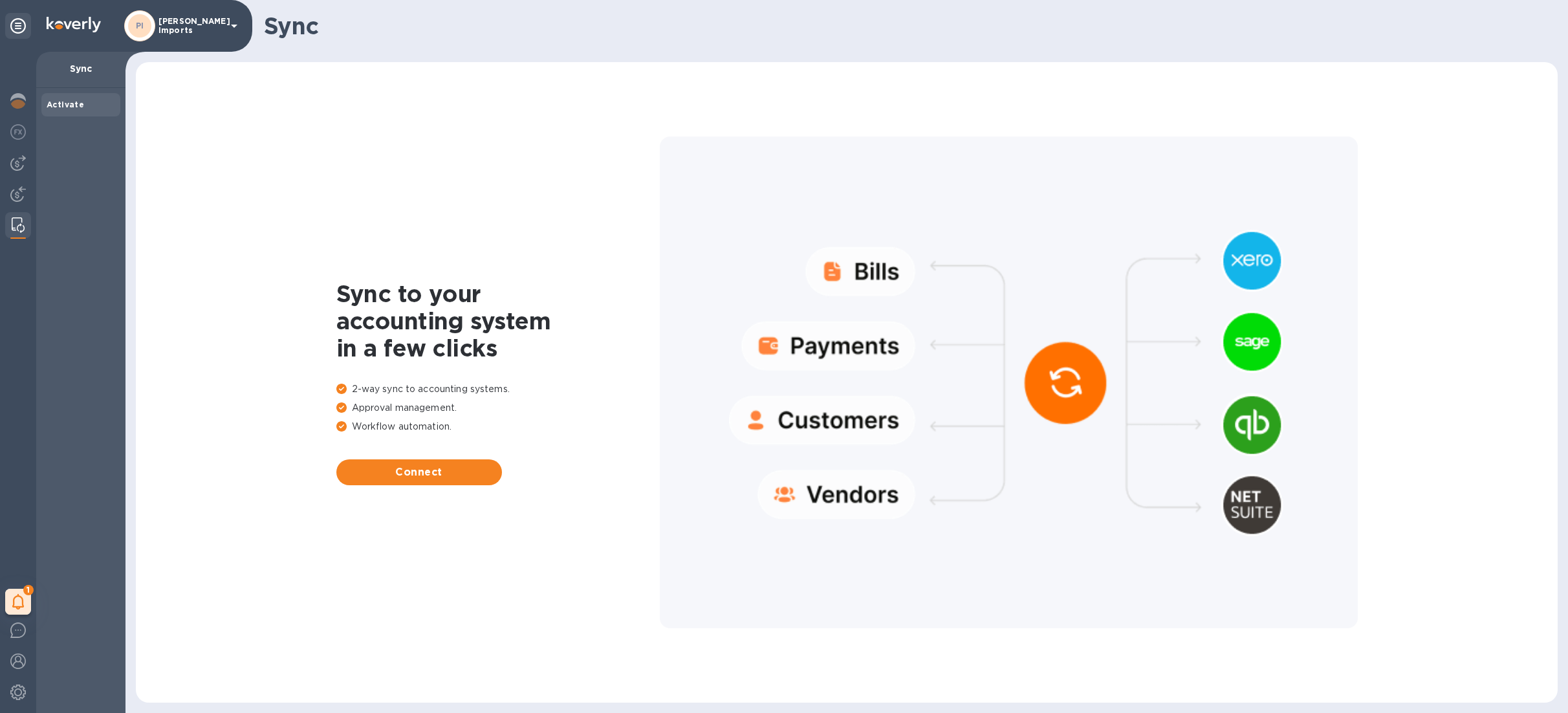
click at [218, 24] on p "[PERSON_NAME] Imports" at bounding box center [190, 25] width 65 height 18
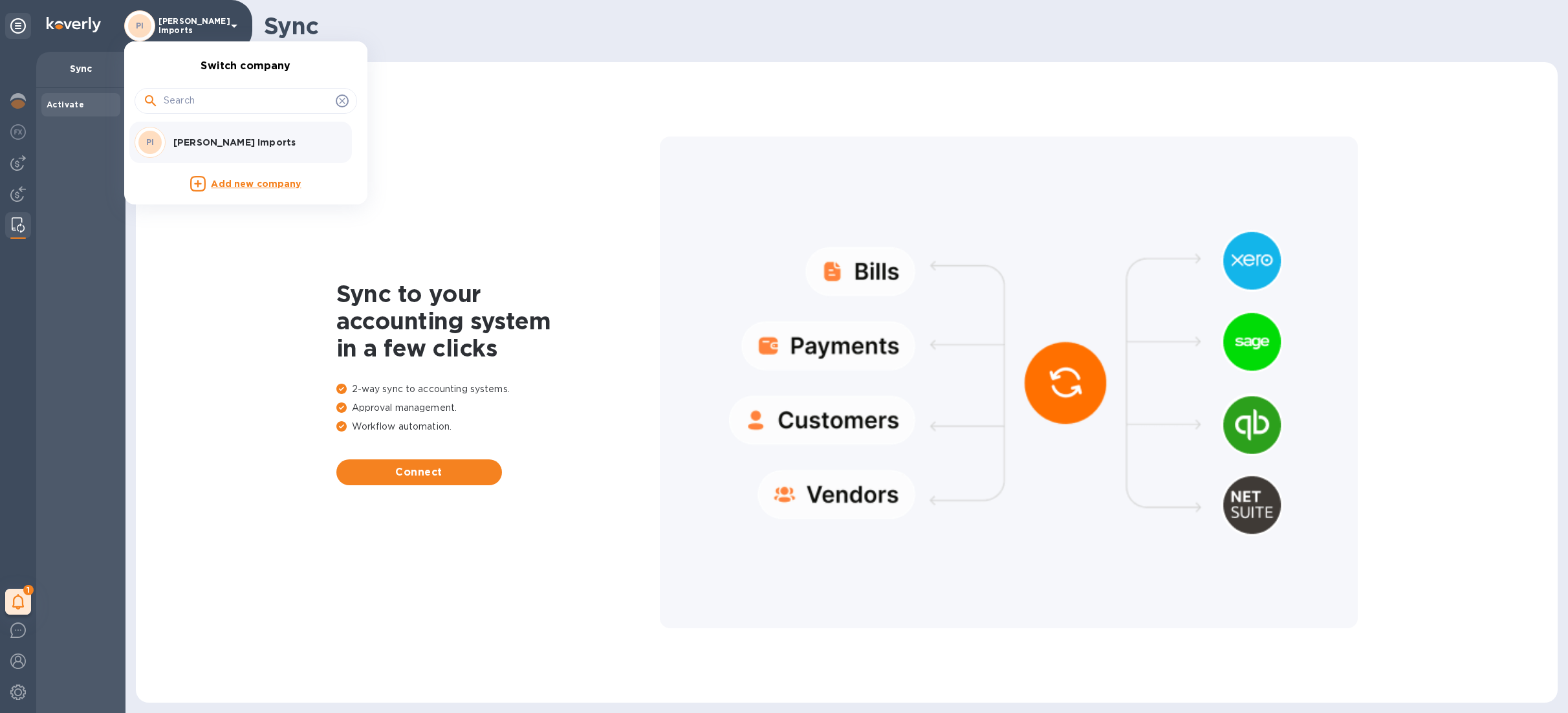
click at [202, 141] on p "[PERSON_NAME] Imports" at bounding box center [255, 142] width 163 height 13
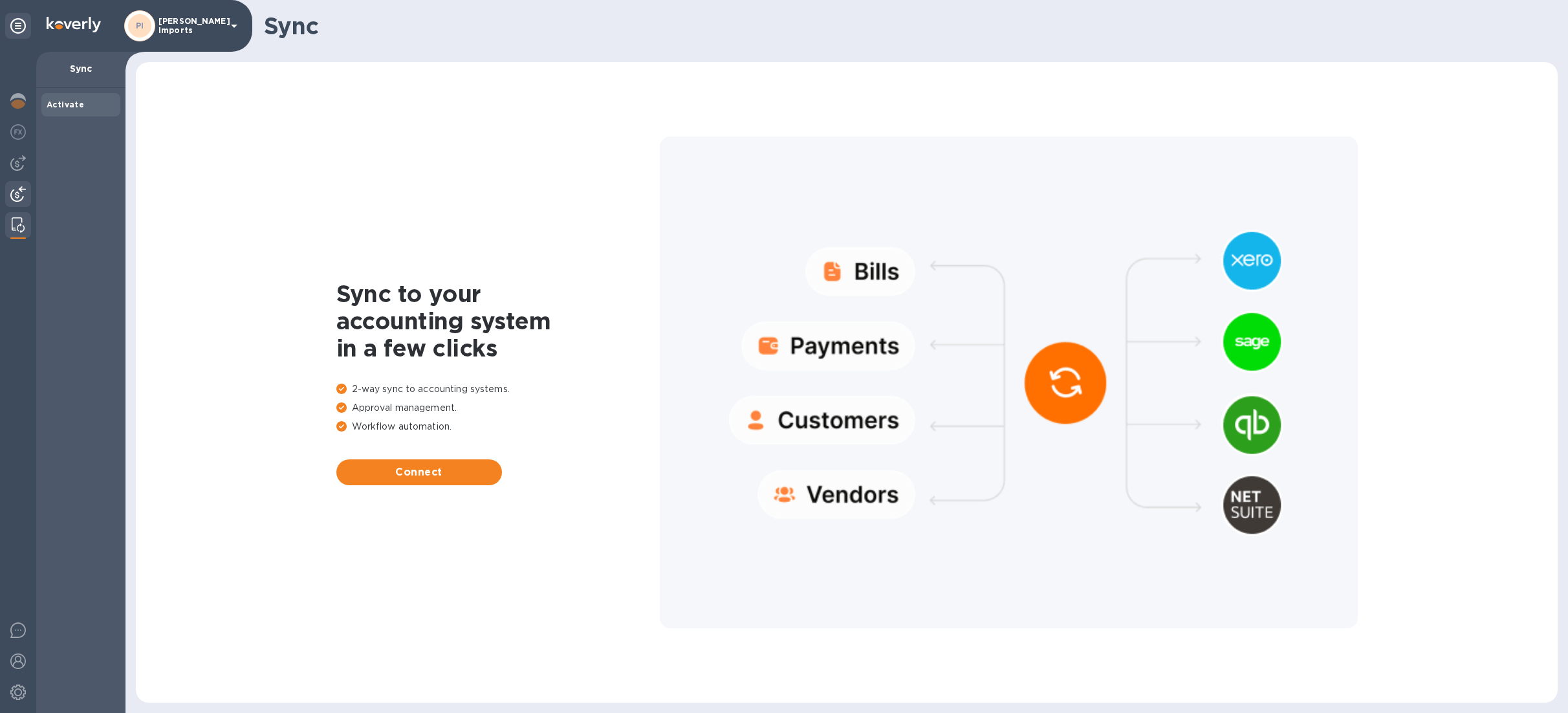
click at [10, 195] on img at bounding box center [18, 194] width 16 height 16
